Goal: Task Accomplishment & Management: Use online tool/utility

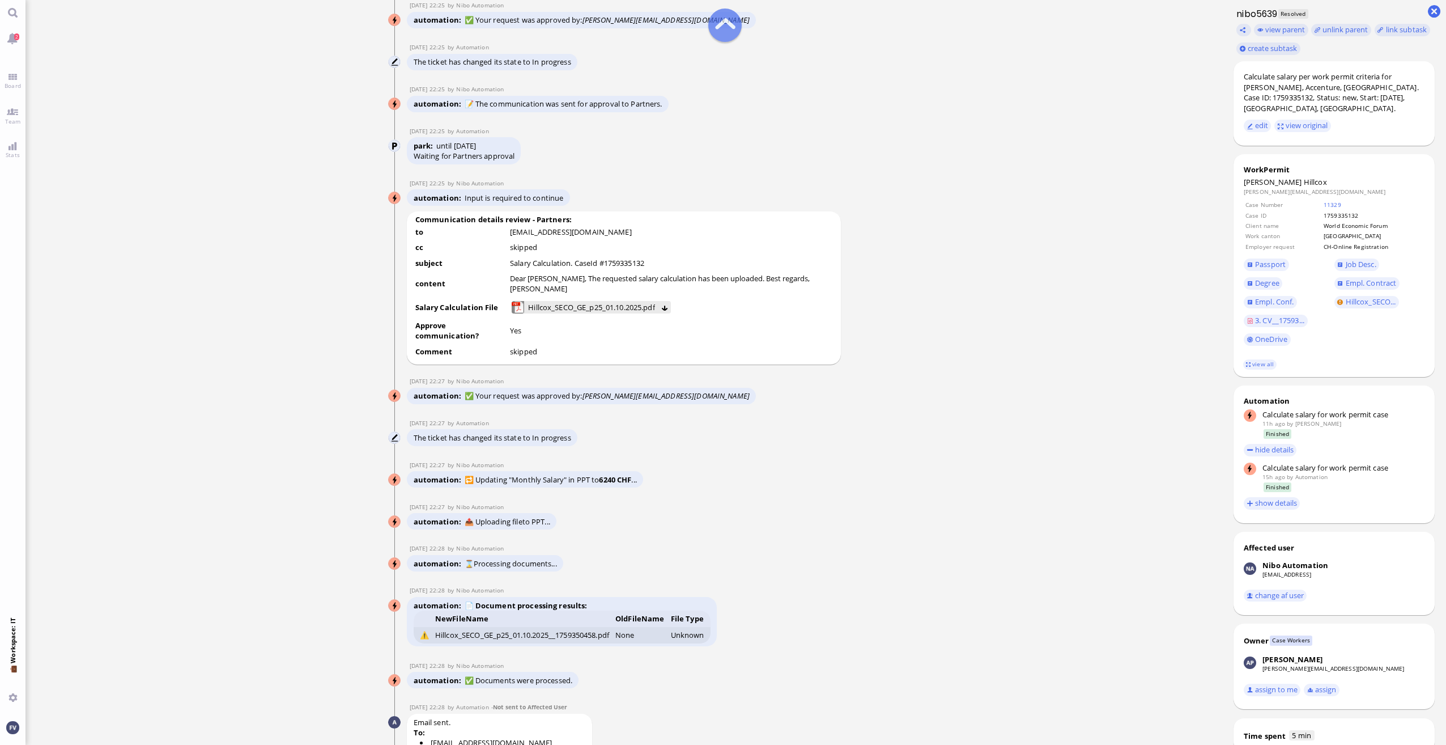
scroll to position [-340, 0]
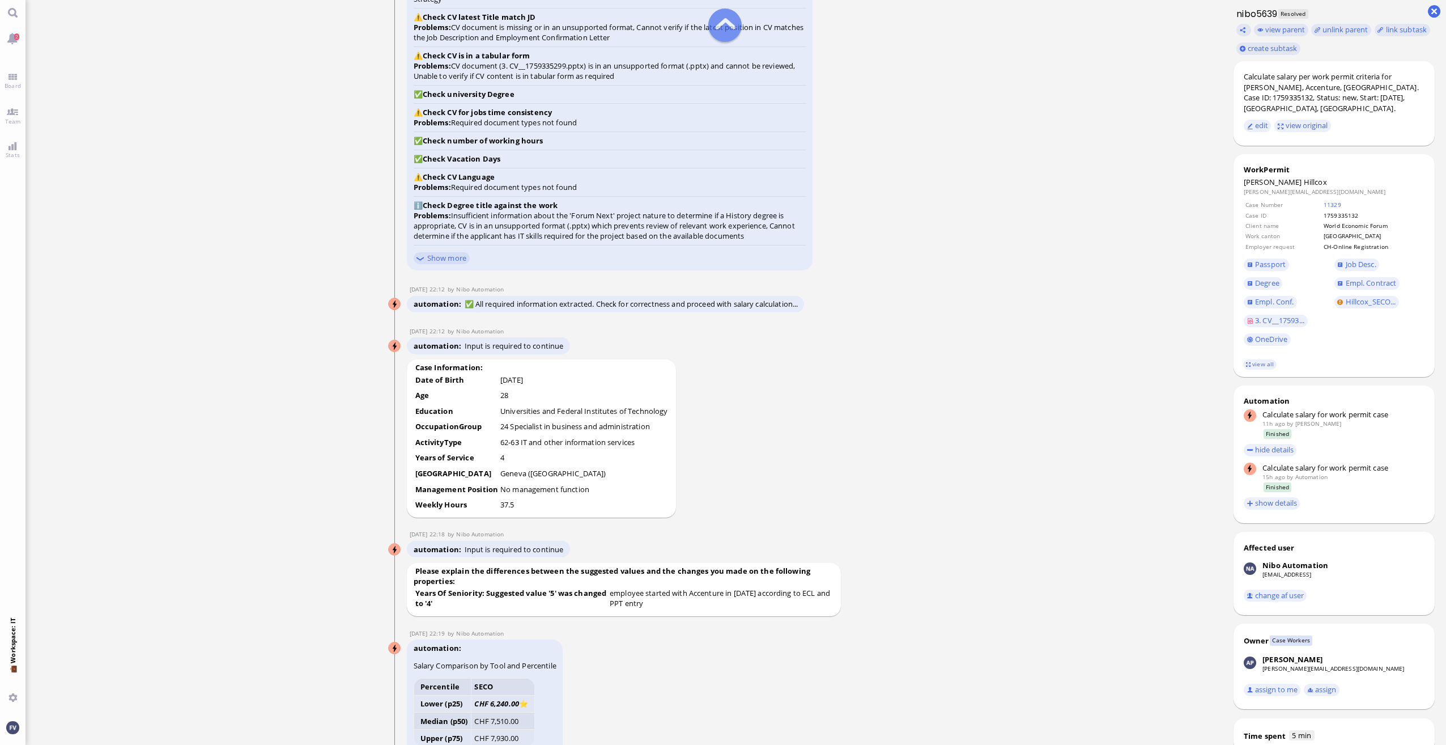
scroll to position [-1813, 0]
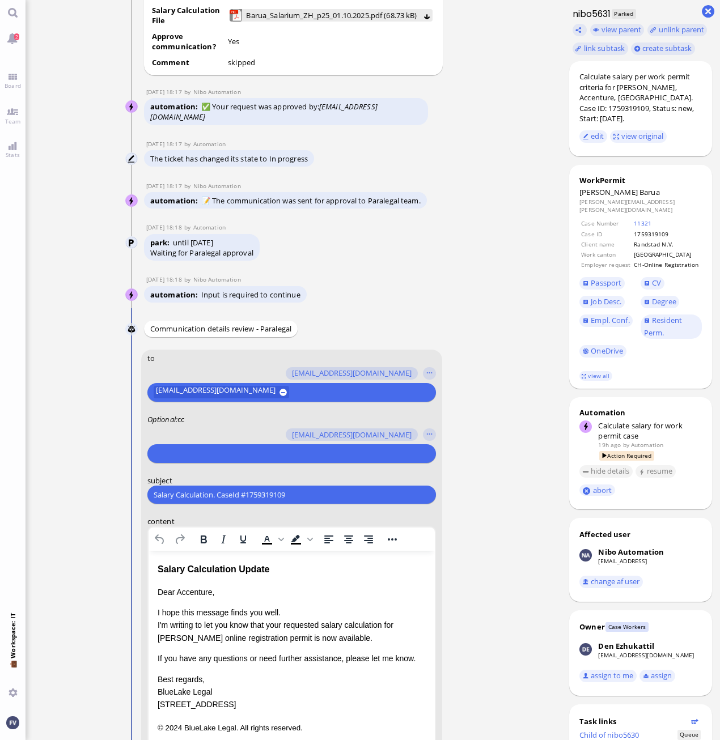
scroll to position [-277, 0]
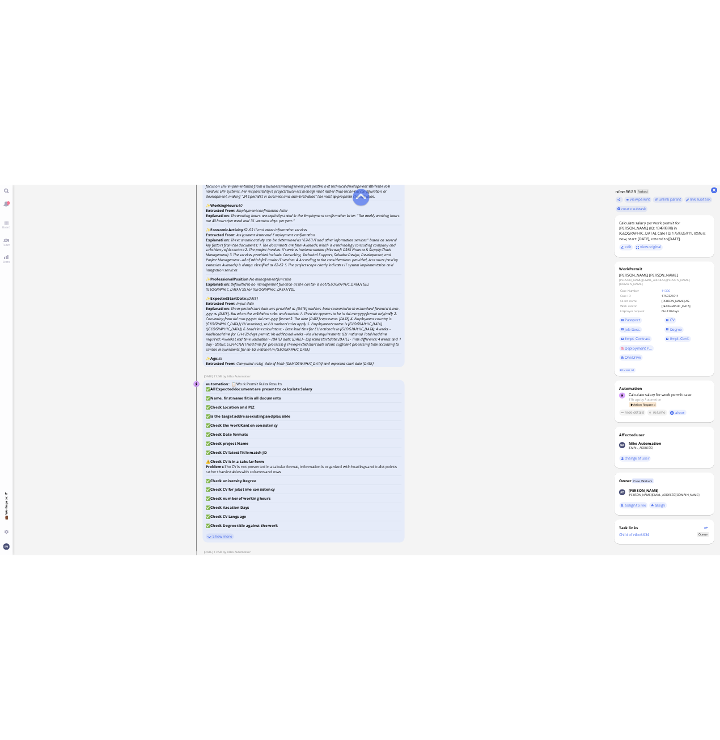
scroll to position [-1870, 0]
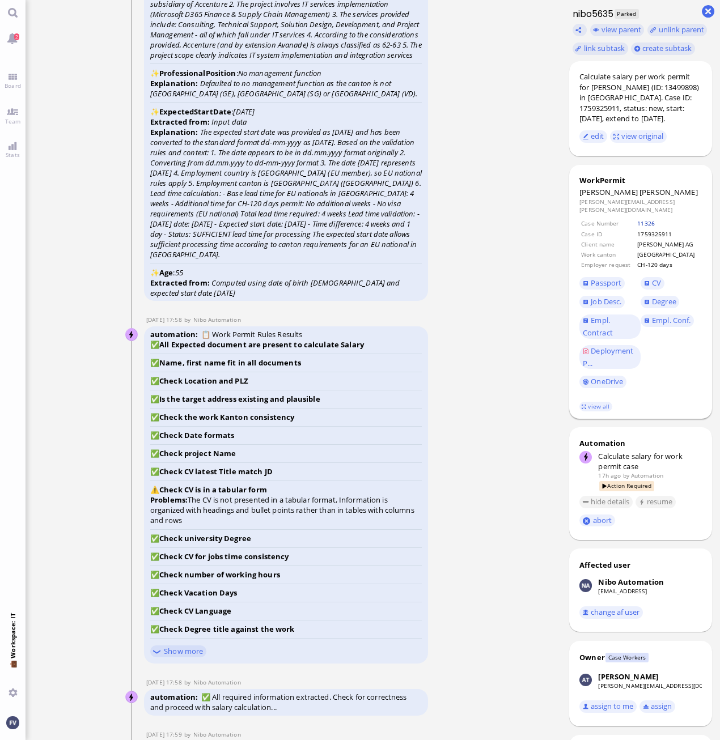
click at [654, 219] on link "11326" at bounding box center [646, 223] width 18 height 8
drag, startPoint x: 487, startPoint y: 217, endPoint x: 487, endPoint y: 207, distance: 9.6
click at [487, 217] on ticket "[DATE] 15:51 by Automation Automation Calculate eligible salary for work permit…" at bounding box center [292, 370] width 535 height 740
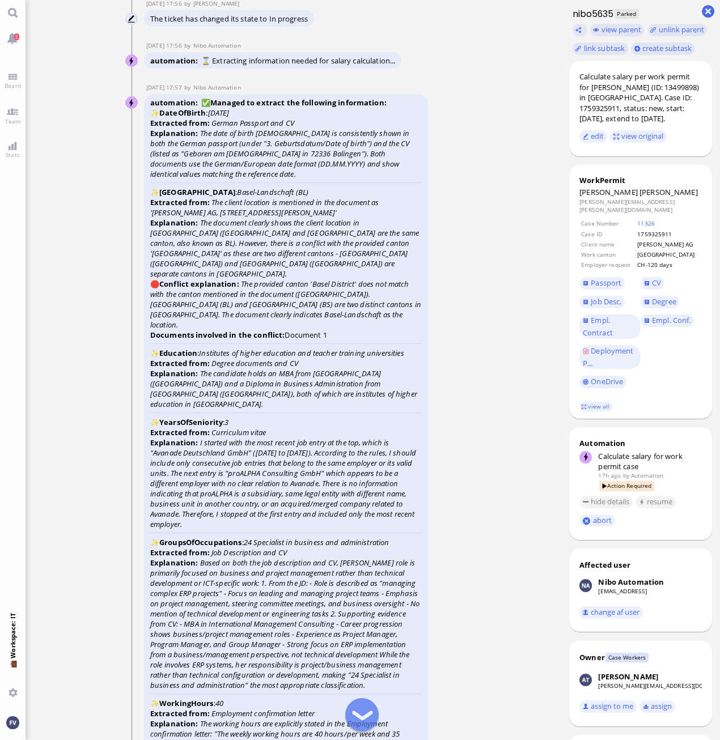
scroll to position [-2671, 0]
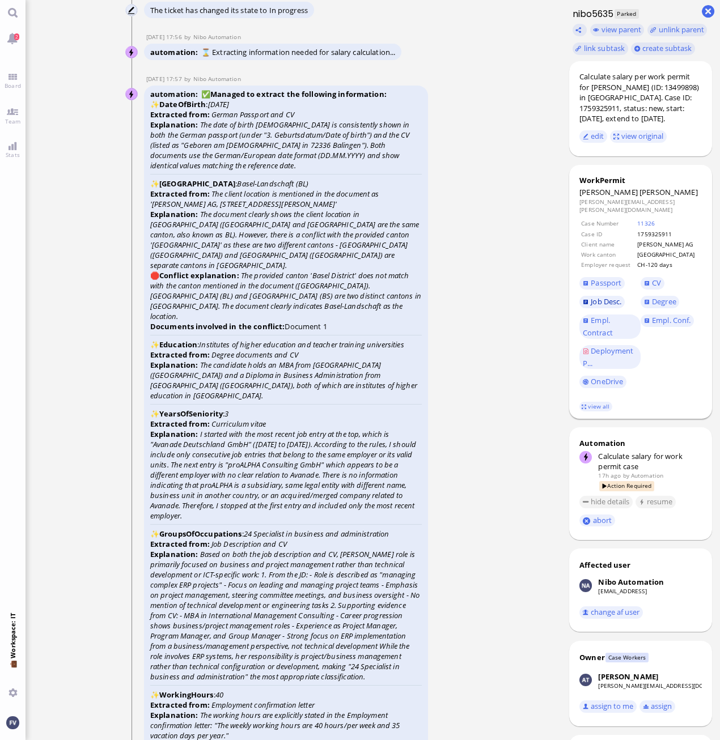
click at [613, 296] on span "Job Desc." at bounding box center [605, 301] width 31 height 10
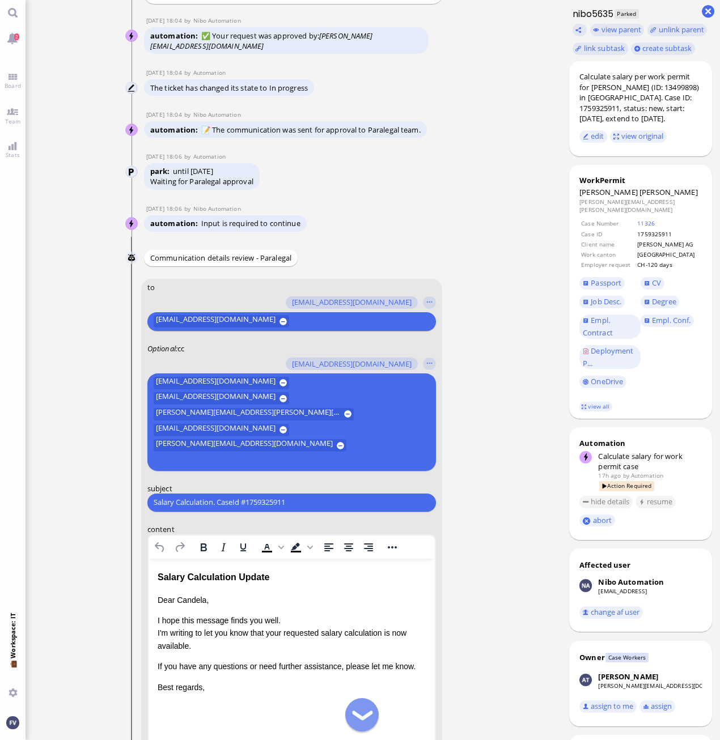
scroll to position [-177, 0]
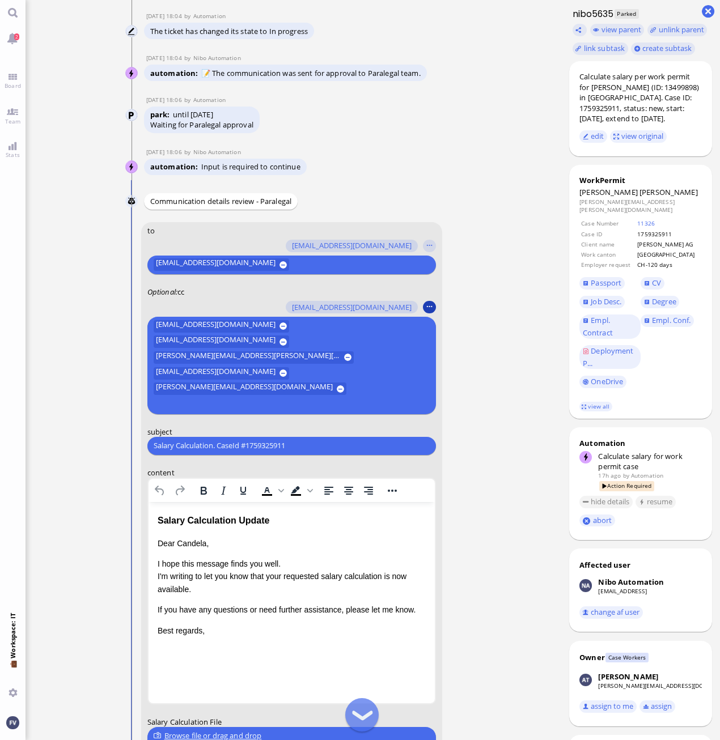
click at [427, 313] on button "button" at bounding box center [429, 307] width 12 height 12
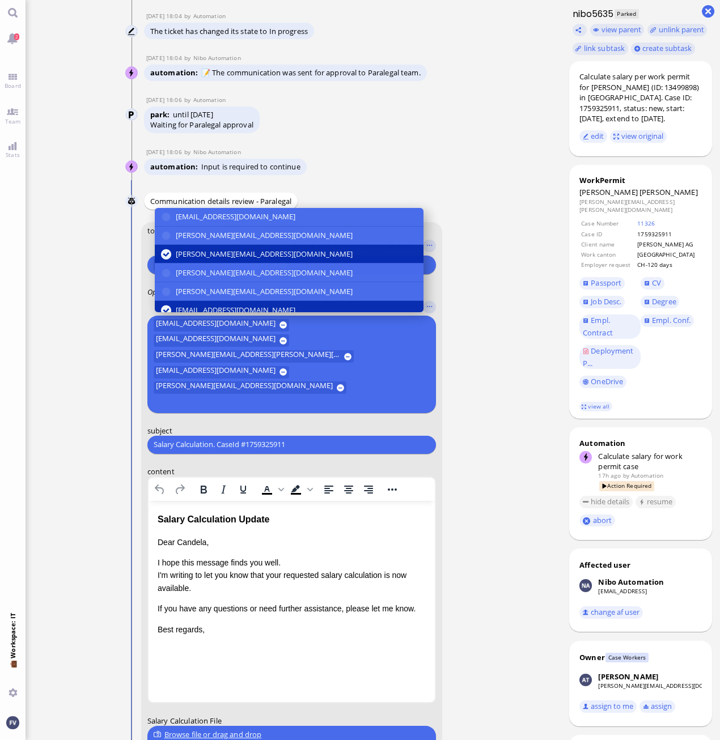
click at [469, 290] on nitautoscroll "[DATE] 15:51 by Automation Automation Calculate eligible salary for work permit…" at bounding box center [294, 370] width 374 height 740
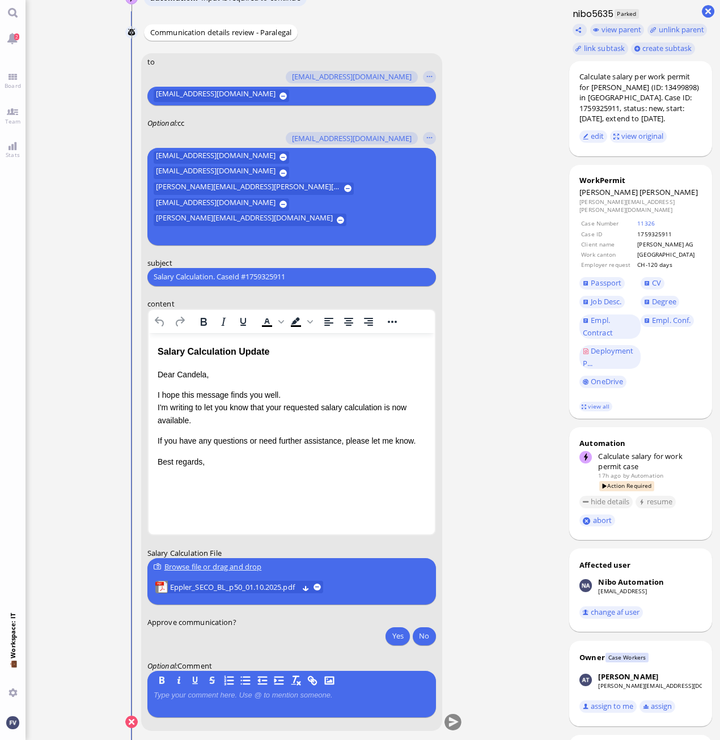
scroll to position [-7, 0]
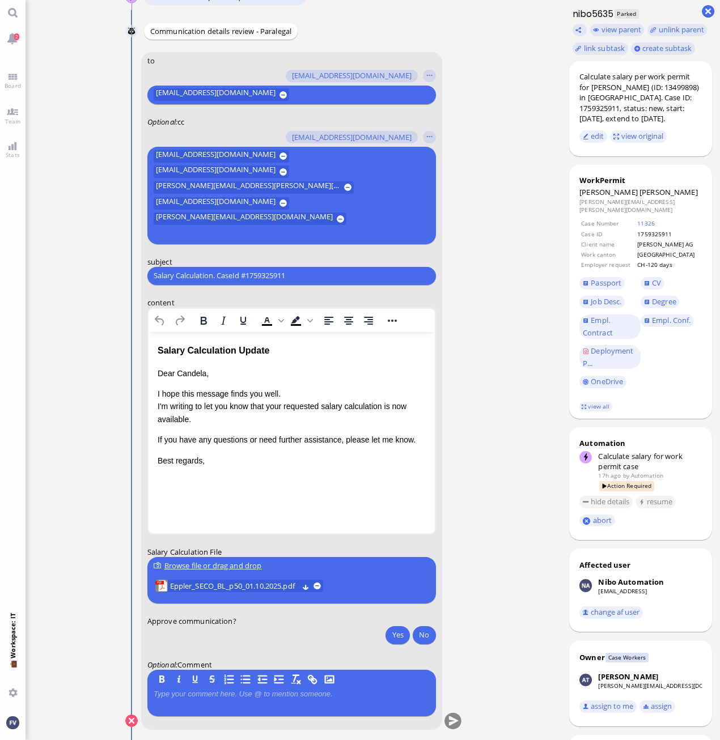
click at [323, 272] on input "Salary Calculation. CaseId #1759325911" at bounding box center [290, 276] width 275 height 12
drag, startPoint x: 296, startPoint y: 274, endPoint x: 31, endPoint y: 271, distance: 265.2
click at [31, 271] on ticket "[DATE] 15:51 by Automation Automation Calculate eligible salary for work permit…" at bounding box center [292, 370] width 535 height 740
paste input "PazPerTout new case: [PERSON_NAME] (1759325911 / 13499898), Employer Request: C…"
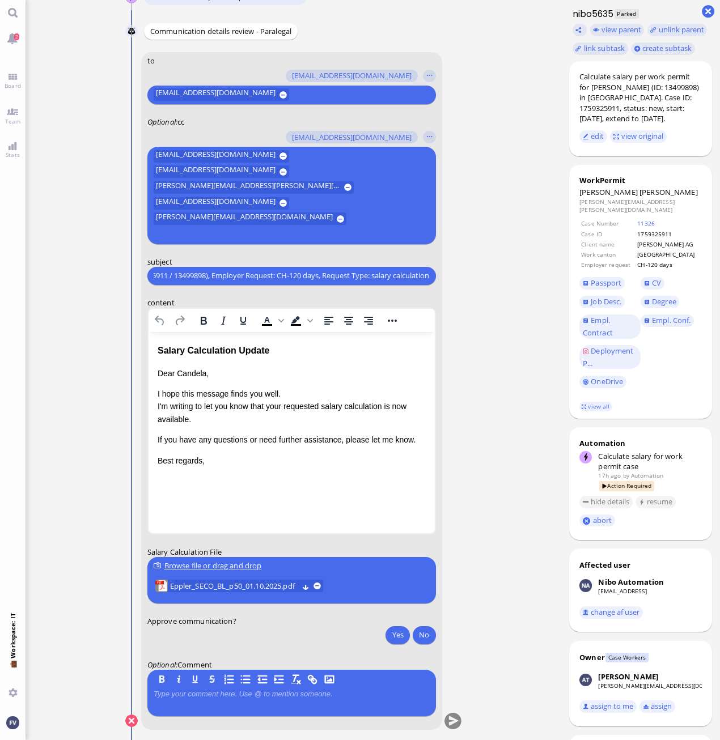
type input "PazPerTout new case: [PERSON_NAME] (1759325911 / 13499898), Employer Request: C…"
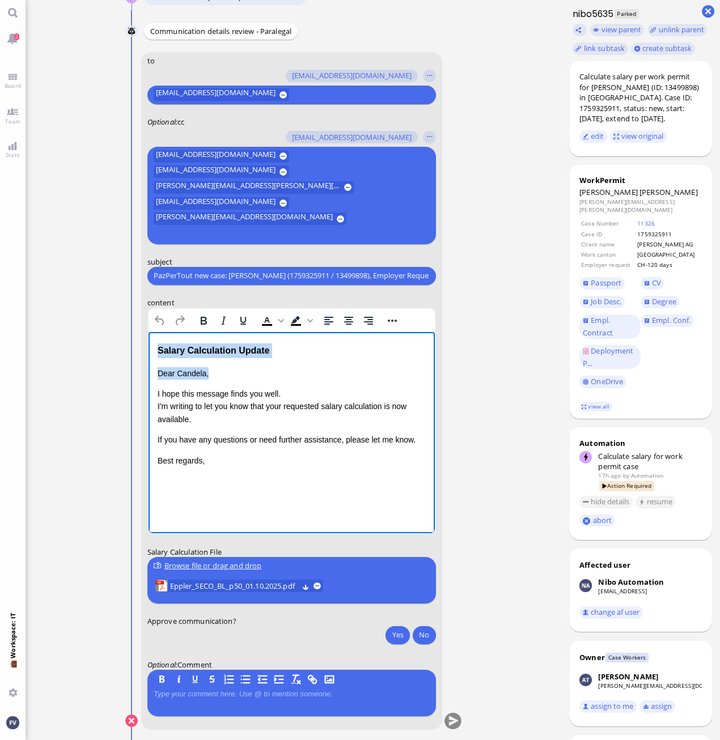
drag, startPoint x: 299, startPoint y: 359, endPoint x: 215, endPoint y: 356, distance: 83.3
click at [148, 348] on html "Salary Calculation Update Dear [PERSON_NAME], I hope this message finds you wel…" at bounding box center [291, 404] width 286 height 146
click at [216, 356] on div "Salary Calculation Update" at bounding box center [291, 350] width 268 height 15
click at [330, 351] on div "Salary Calculation Update" at bounding box center [291, 350] width 268 height 15
drag, startPoint x: 304, startPoint y: 350, endPoint x: 124, endPoint y: 346, distance: 180.2
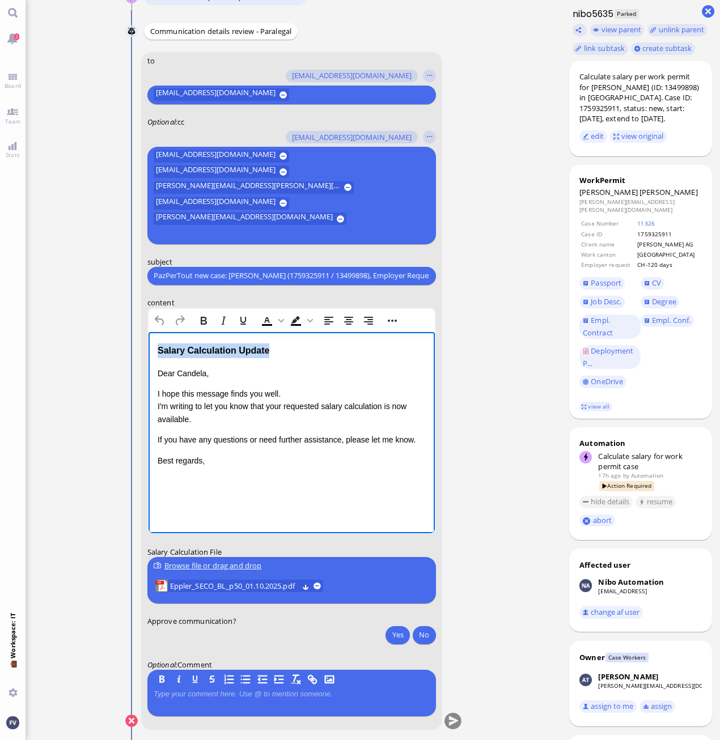
click at [148, 346] on html "Salary Calculation Update Dear [PERSON_NAME], I hope this message finds you wel…" at bounding box center [291, 404] width 286 height 146
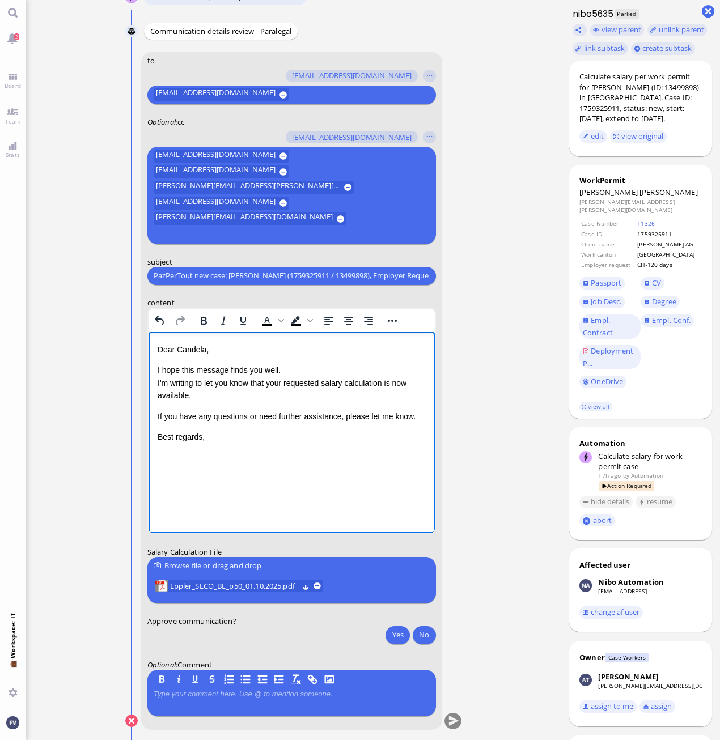
click at [290, 371] on p "I hope this message finds you well. I'm writing to let you know that your reque…" at bounding box center [291, 382] width 268 height 38
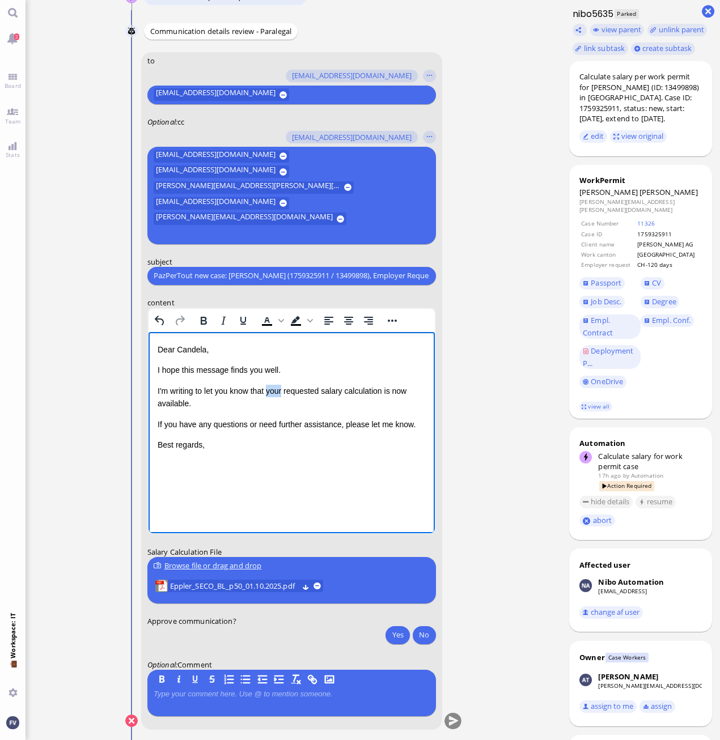
drag, startPoint x: 267, startPoint y: 391, endPoint x: 285, endPoint y: 390, distance: 17.6
click at [285, 390] on p "I'm writing to let you know that your requested salary calculation is now avail…" at bounding box center [291, 396] width 268 height 25
click at [381, 389] on p "I'm writing to let you know that the requested salary calculation is now availa…" at bounding box center [291, 396] width 268 height 25
click at [290, 402] on p "I'm writing to let you know that the requested salary calculation for [PERSON_N…" at bounding box center [291, 396] width 268 height 25
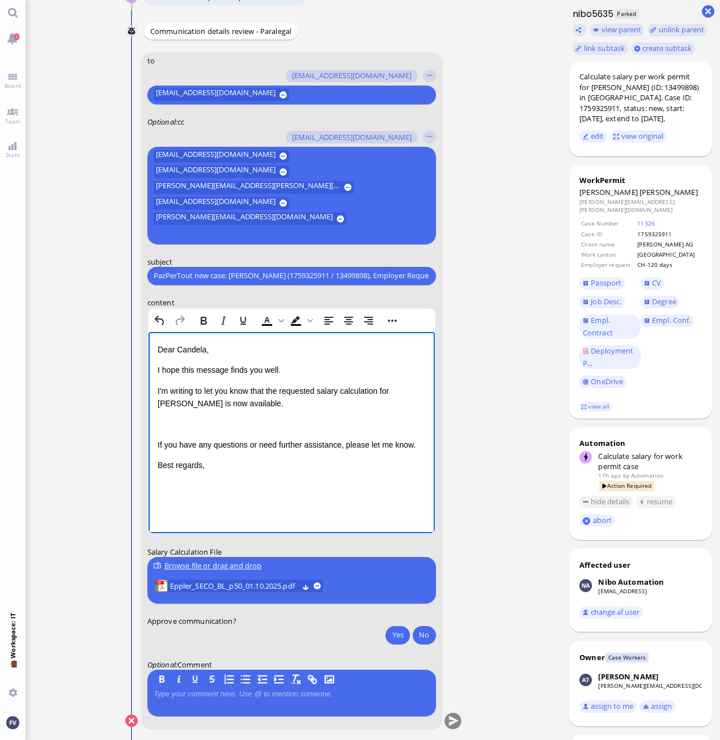
click at [236, 409] on p "I'm writing to let you know that the requested salary calculation for [PERSON_N…" at bounding box center [291, 396] width 268 height 25
click at [218, 420] on p "Rich Text Area. Press ALT-0 for help." at bounding box center [291, 424] width 268 height 12
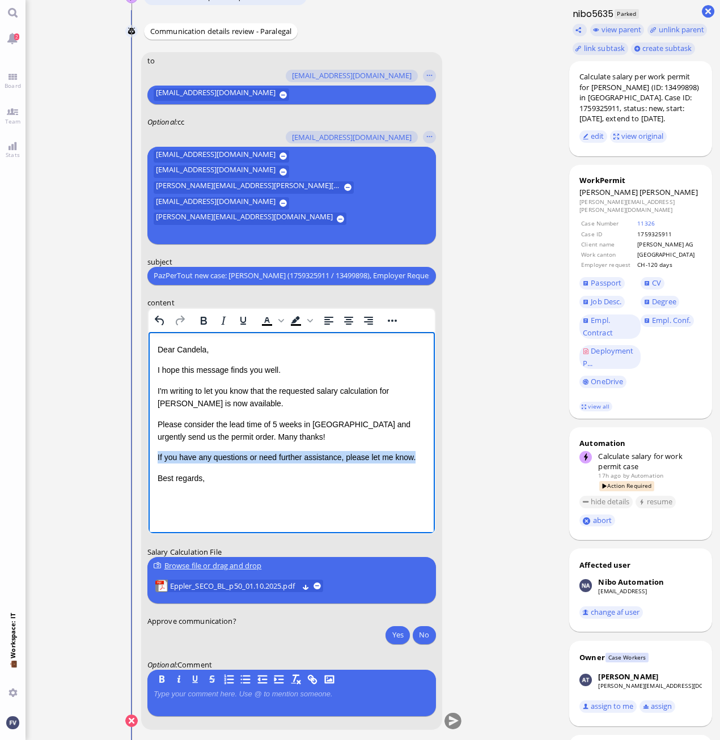
drag, startPoint x: 423, startPoint y: 457, endPoint x: 133, endPoint y: 453, distance: 290.2
click at [148, 453] on html "Dear [PERSON_NAME], I hope this message finds you well. I'm writing to let you …" at bounding box center [291, 413] width 286 height 164
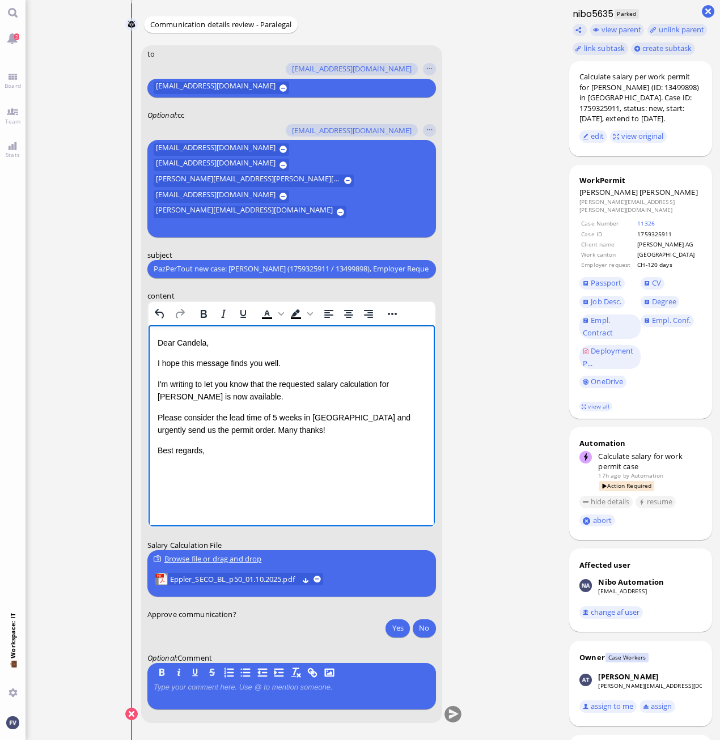
scroll to position [1, 0]
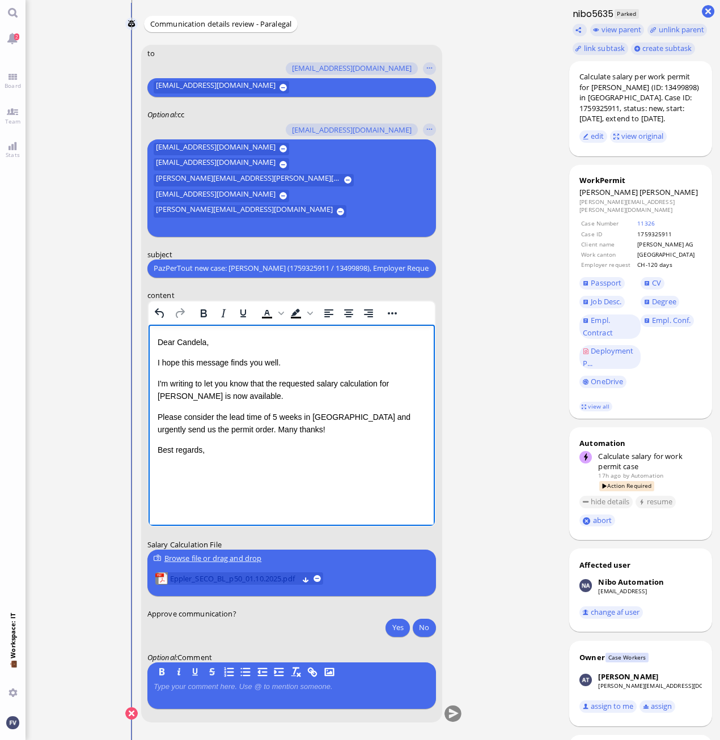
click at [238, 573] on span "Eppler_SECO_BL_p50_01.10.2025.pdf" at bounding box center [233, 578] width 128 height 12
click at [275, 396] on p "I'm writing to let you know that the requested salary calculation for [PERSON_N…" at bounding box center [291, 389] width 268 height 25
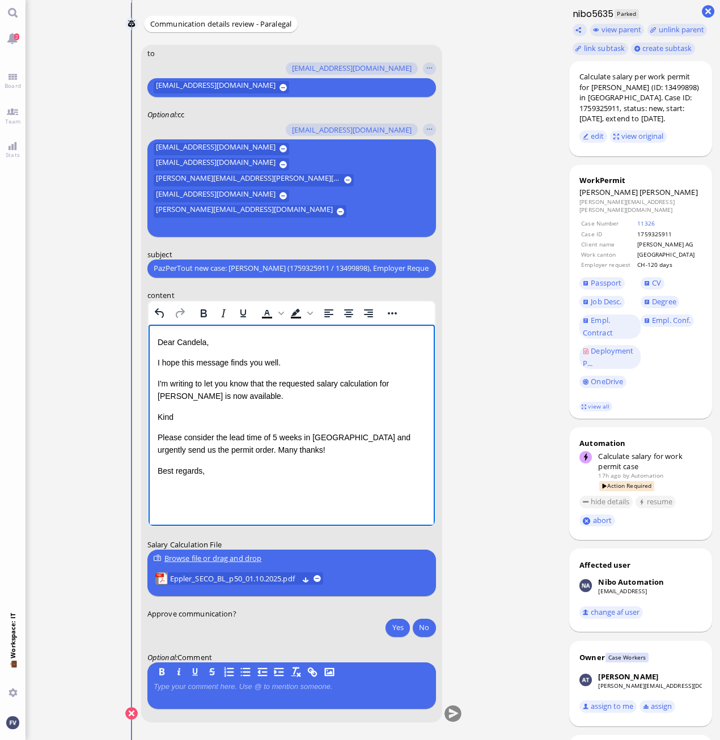
click at [173, 390] on p "I'm writing to let you know that the requested salary calculation for [PERSON_N…" at bounding box center [291, 389] width 268 height 25
drag, startPoint x: 184, startPoint y: 414, endPoint x: 156, endPoint y: 411, distance: 28.5
click at [156, 411] on html "Dear [PERSON_NAME], I hope this message finds you well. I'm writing to let you …" at bounding box center [291, 406] width 286 height 164
click at [180, 413] on p "Kind" at bounding box center [291, 416] width 268 height 12
click at [398, 415] on p "Kindly note that her salary should not be lower that her pay at her" at bounding box center [291, 416] width 268 height 12
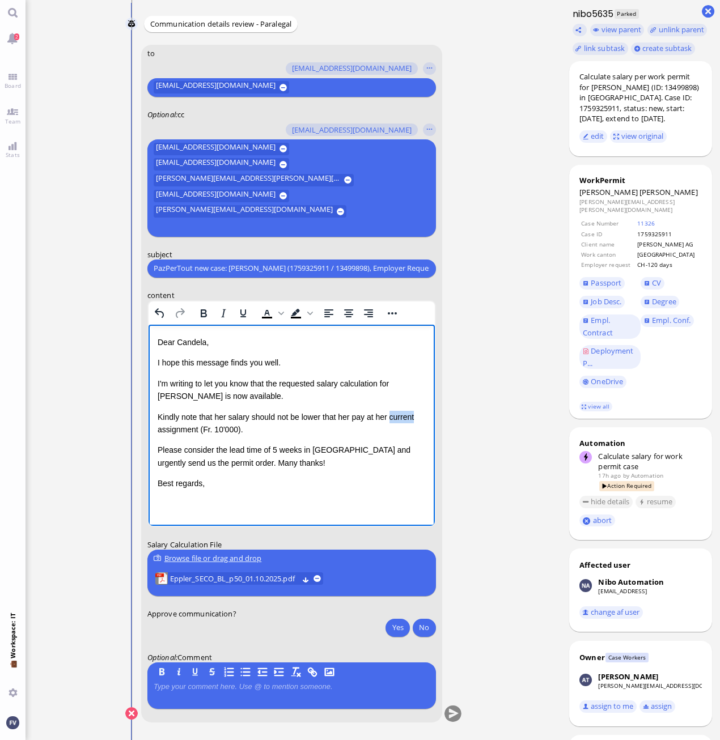
drag, startPoint x: 390, startPoint y: 416, endPoint x: 416, endPoint y: 415, distance: 25.5
click at [416, 415] on p "Kindly note that her salary should not be lower that her pay at her current ass…" at bounding box center [291, 422] width 268 height 25
click at [374, 413] on p "Kindly note that her salary should not be lower that her currentpay at her assi…" at bounding box center [291, 422] width 268 height 25
click at [377, 413] on p "Kindly note that her salary should not be lower that her currentpay at her assi…" at bounding box center [291, 422] width 268 height 25
drag, startPoint x: 395, startPoint y: 415, endPoint x: 195, endPoint y: 433, distance: 200.2
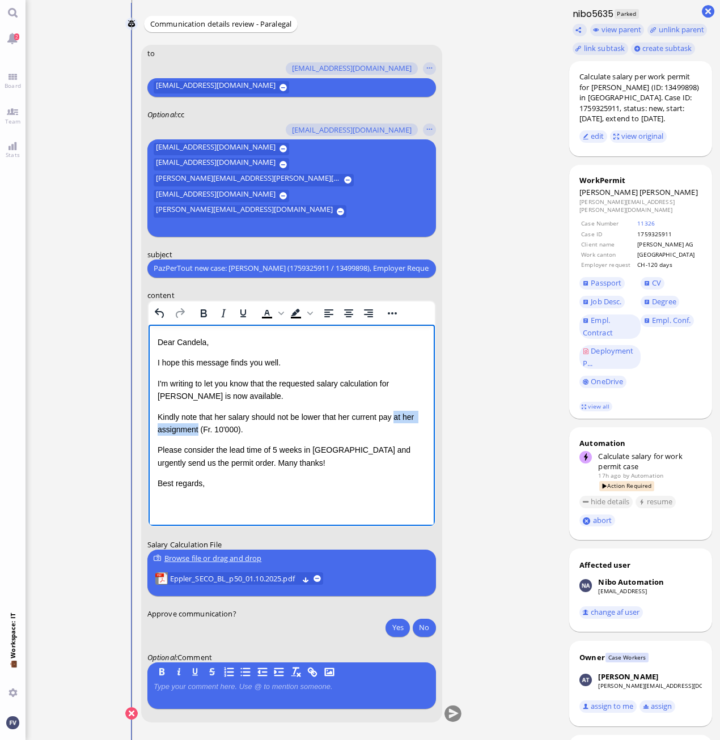
click at [195, 433] on p "Kindly note that her salary should not be lower that her current pay at her ass…" at bounding box center [291, 422] width 268 height 25
click at [218, 431] on p "Kindly note that her salary should not be lower that her current pay (Fr. 10'00…" at bounding box center [291, 422] width 268 height 25
click at [396, 625] on button "Yes" at bounding box center [397, 627] width 24 height 18
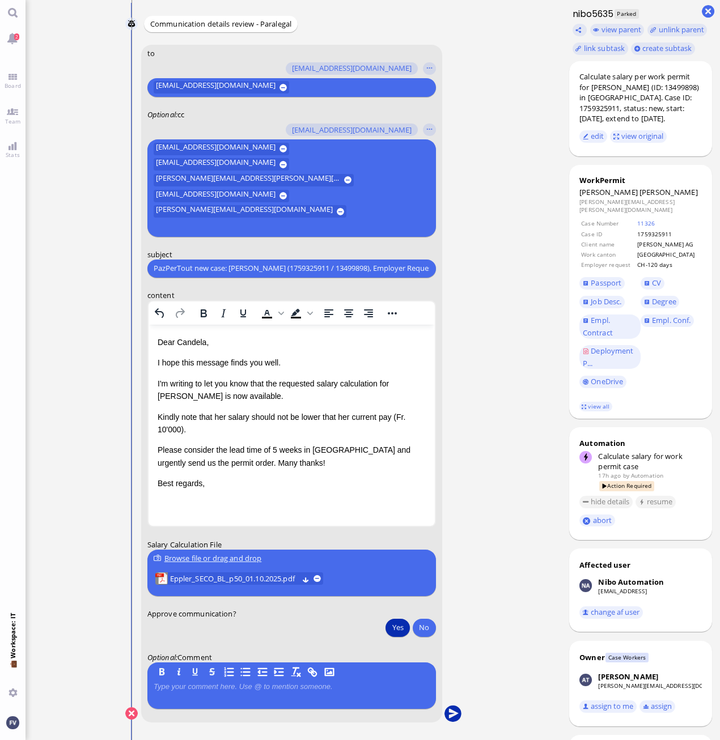
click at [457, 714] on button "submit" at bounding box center [452, 713] width 17 height 17
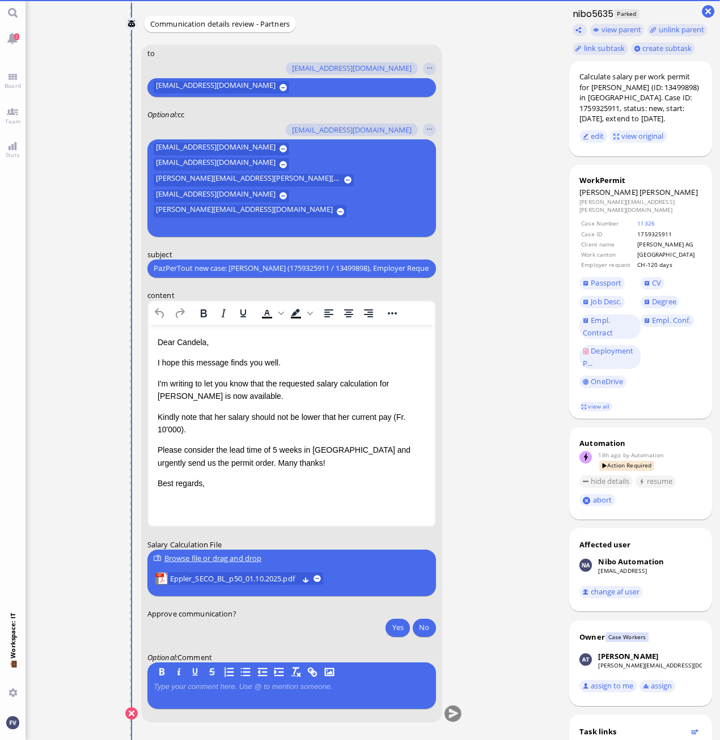
scroll to position [0, 0]
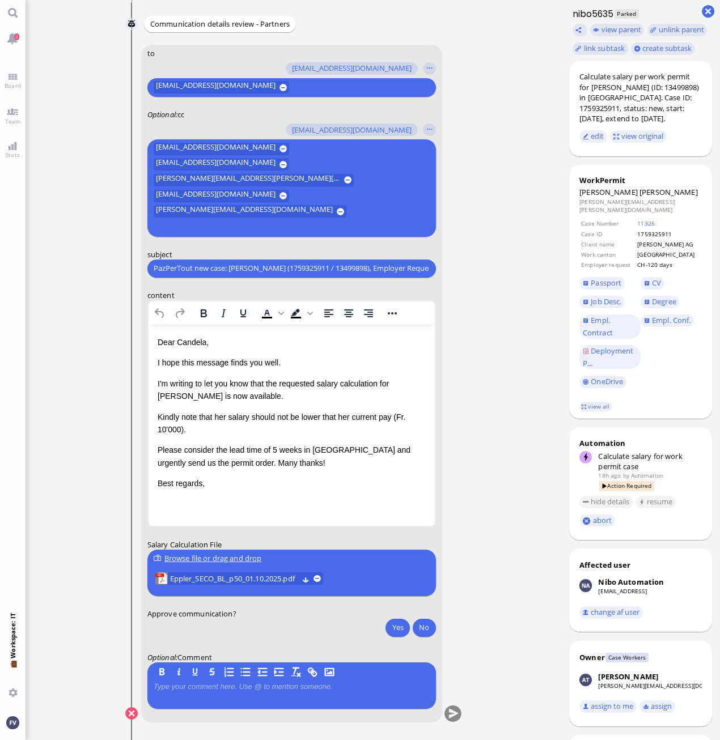
click at [492, 555] on ticket "[DATE] 15:51 by Automation Automation Calculate eligible salary for work permit…" at bounding box center [292, 370] width 535 height 740
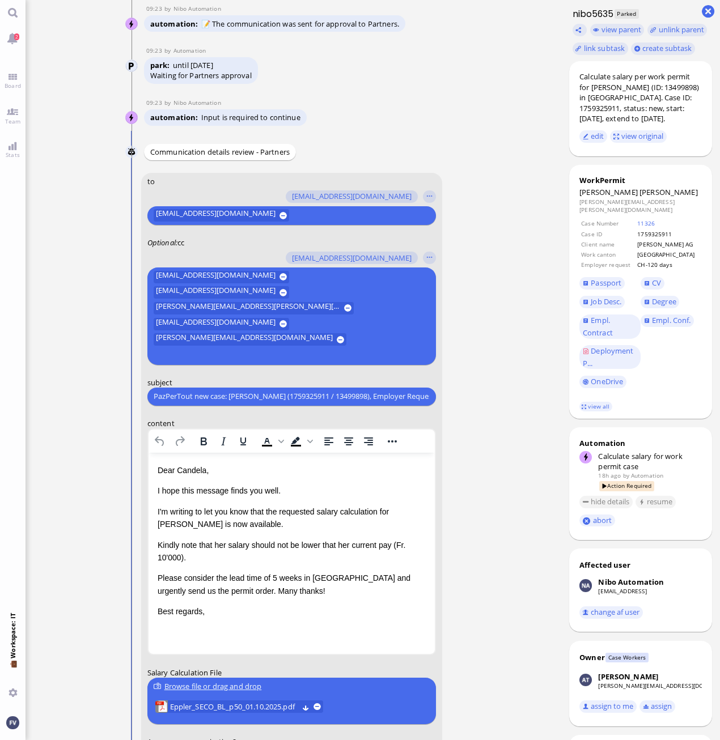
scroll to position [-170, 0]
